Goal: Information Seeking & Learning: Check status

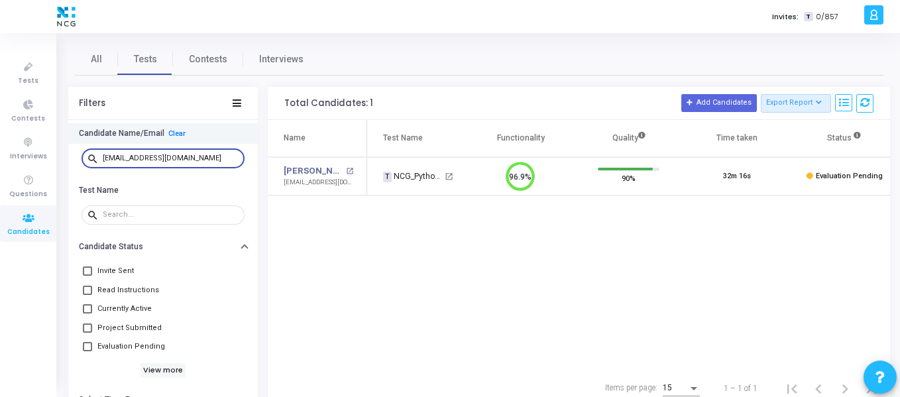
scroll to position [28, 34]
drag, startPoint x: 216, startPoint y: 160, endPoint x: 96, endPoint y: 159, distance: 119.9
click at [96, 159] on div "search [EMAIL_ADDRESS][DOMAIN_NAME]" at bounding box center [162, 157] width 163 height 21
drag, startPoint x: 211, startPoint y: 158, endPoint x: 71, endPoint y: 146, distance: 140.9
click at [71, 146] on div "search [EMAIL_ADDRESS][DOMAIN_NAME]" at bounding box center [162, 159] width 189 height 30
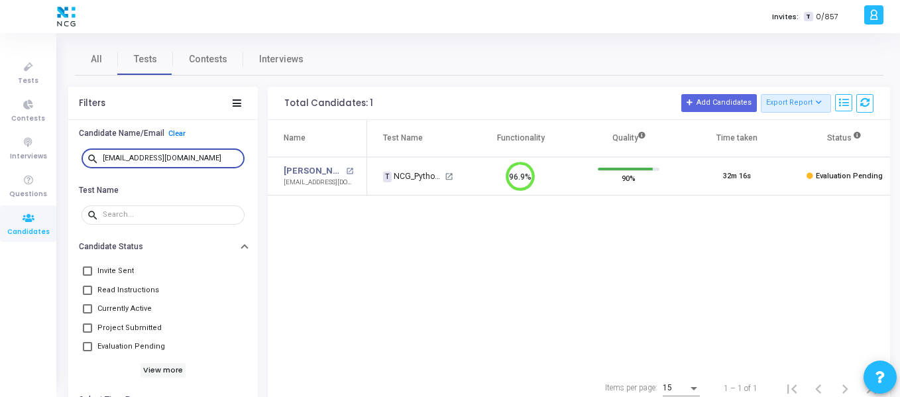
paste input "bharathazmeera99"
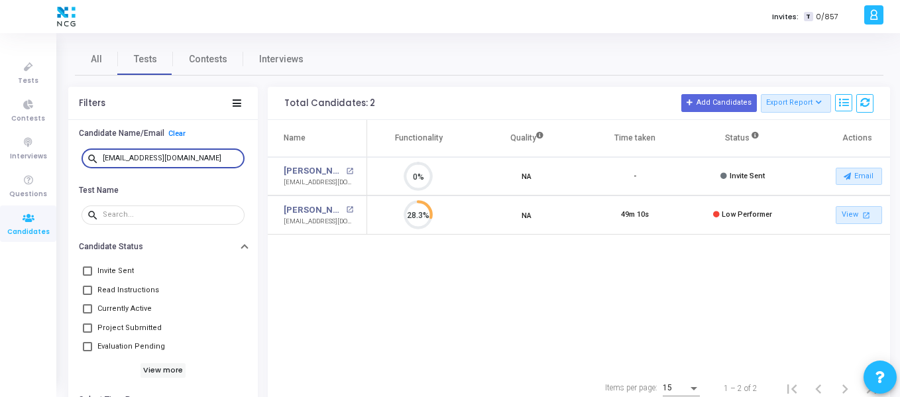
scroll to position [0, 117]
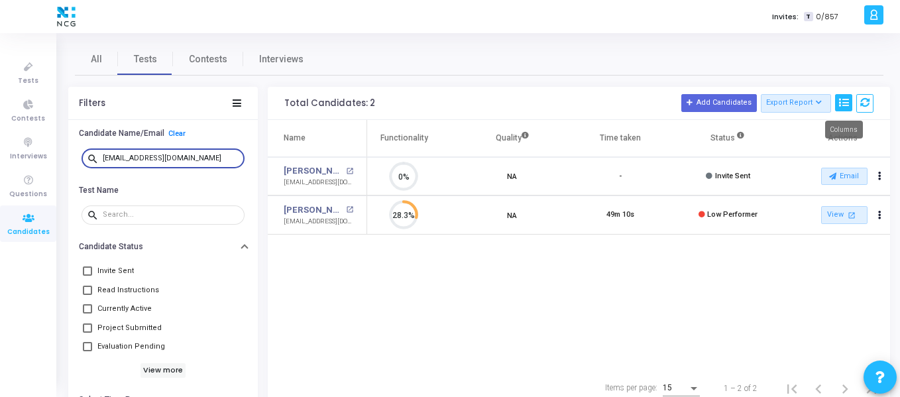
type input "[EMAIL_ADDRESS][DOMAIN_NAME]"
click at [839, 101] on icon at bounding box center [843, 102] width 9 height 9
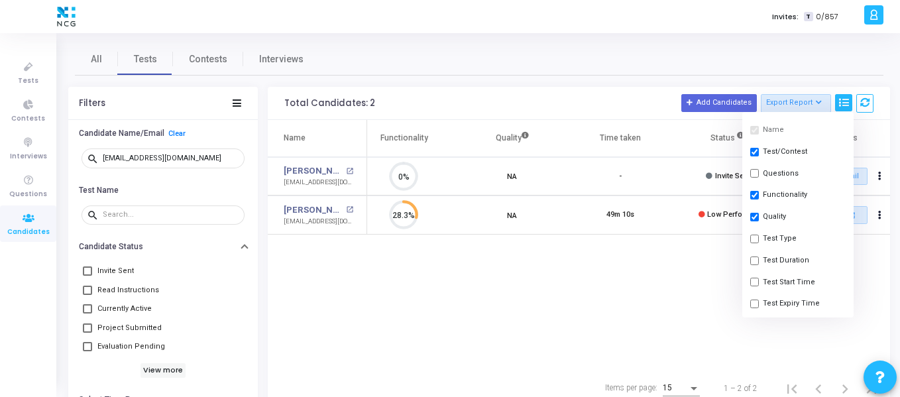
scroll to position [132, 0]
click at [761, 236] on button "Shared At" at bounding box center [797, 236] width 111 height 22
checkbox input "true"
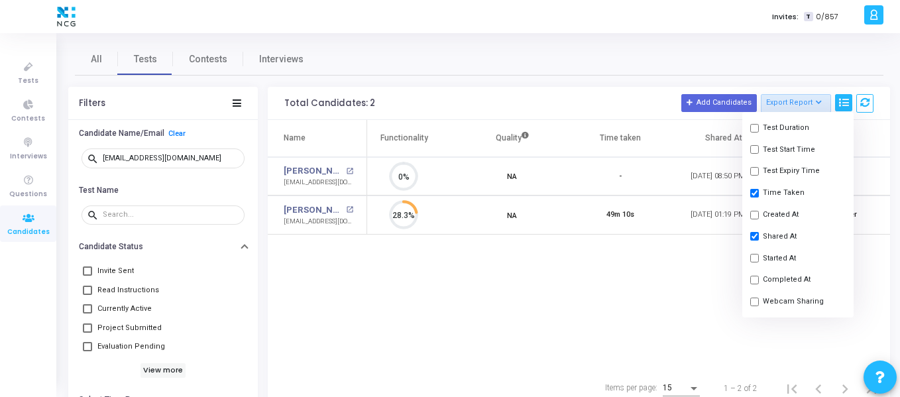
scroll to position [6, 6]
click at [689, 262] on div "Name Test Name Functionality Quality Time taken Shared At Status Actions [PERSO…" at bounding box center [579, 245] width 622 height 250
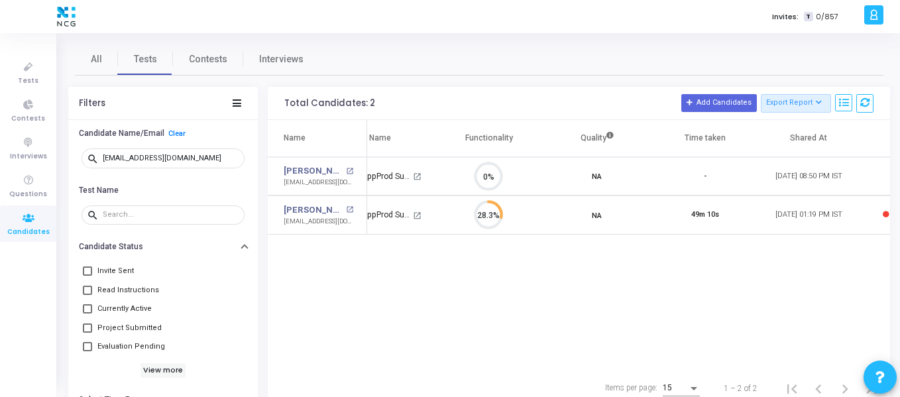
scroll to position [0, 0]
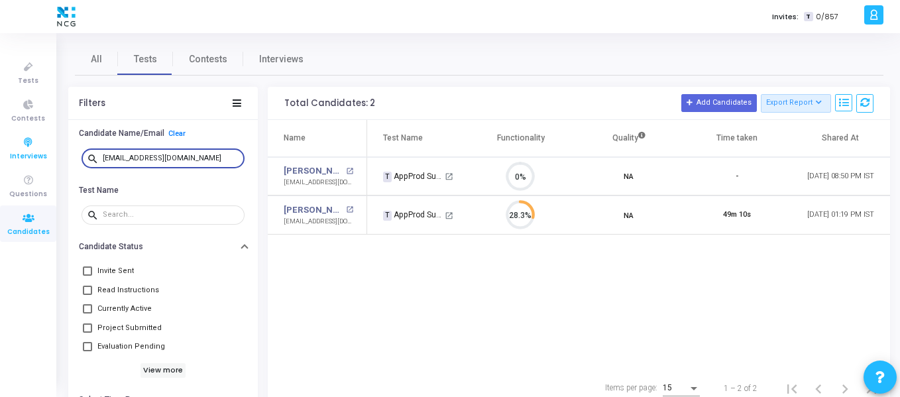
drag, startPoint x: 211, startPoint y: 160, endPoint x: 54, endPoint y: 158, distance: 157.0
click at [54, 158] on div "Tests Contests Interviews Questions Candidates Invites: T 0/857 S [PERSON_NAME]…" at bounding box center [450, 198] width 900 height 397
paste input "kajeswaranyogi"
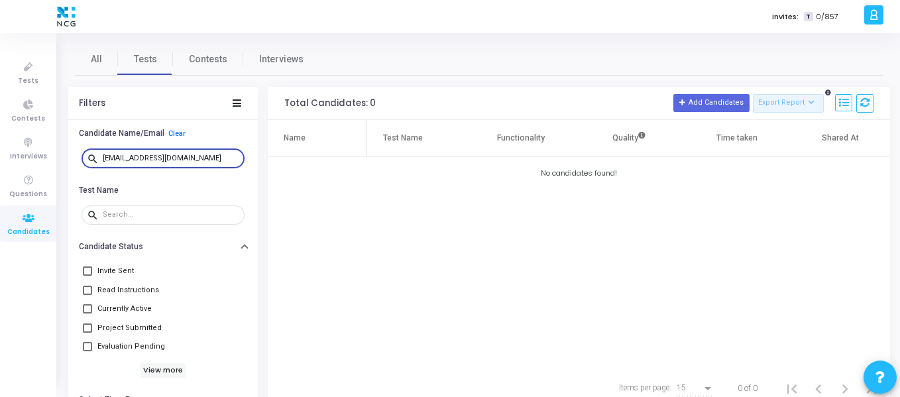
drag, startPoint x: 205, startPoint y: 157, endPoint x: 83, endPoint y: 156, distance: 121.9
click at [83, 156] on div "search [EMAIL_ADDRESS][DOMAIN_NAME]" at bounding box center [162, 157] width 163 height 21
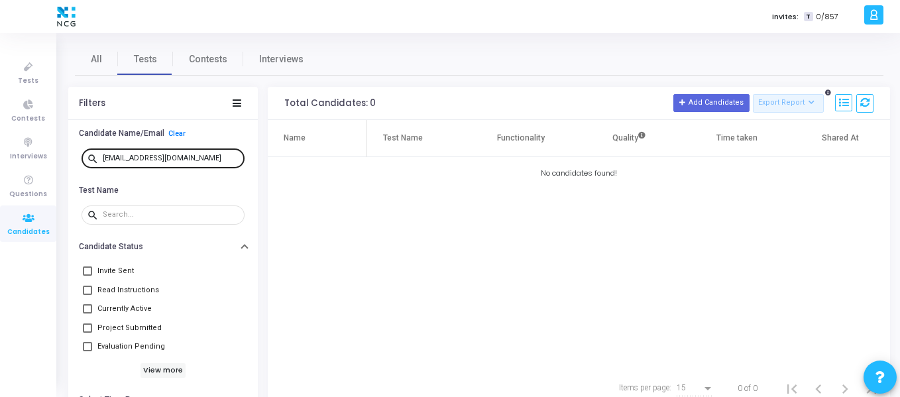
drag, startPoint x: 164, startPoint y: 152, endPoint x: 152, endPoint y: 157, distance: 13.4
click at [112, 153] on div "[EMAIL_ADDRESS][DOMAIN_NAME]" at bounding box center [171, 157] width 136 height 21
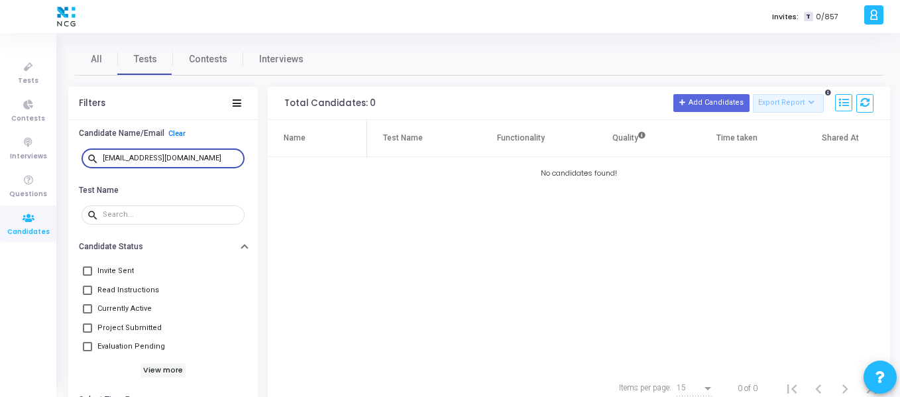
drag, startPoint x: 203, startPoint y: 159, endPoint x: 84, endPoint y: 158, distance: 118.6
click at [84, 158] on div "search [EMAIL_ADDRESS][DOMAIN_NAME]" at bounding box center [162, 157] width 163 height 21
paste input "adarshgowda786"
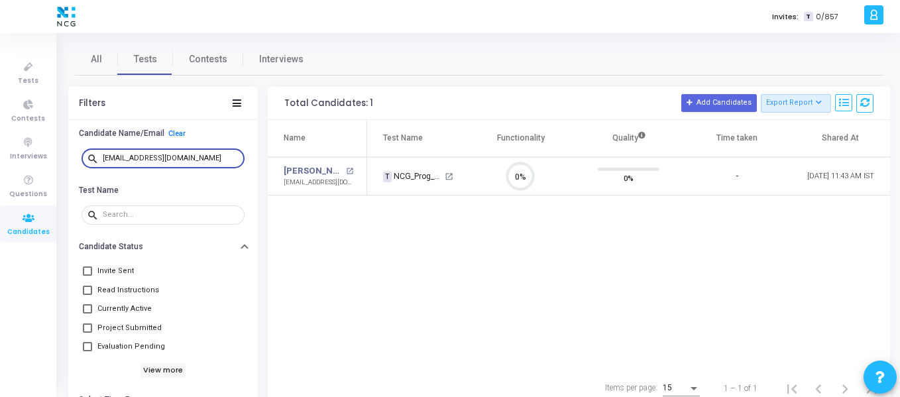
type input "[EMAIL_ADDRESS][DOMAIN_NAME]"
